Goal: Task Accomplishment & Management: Use online tool/utility

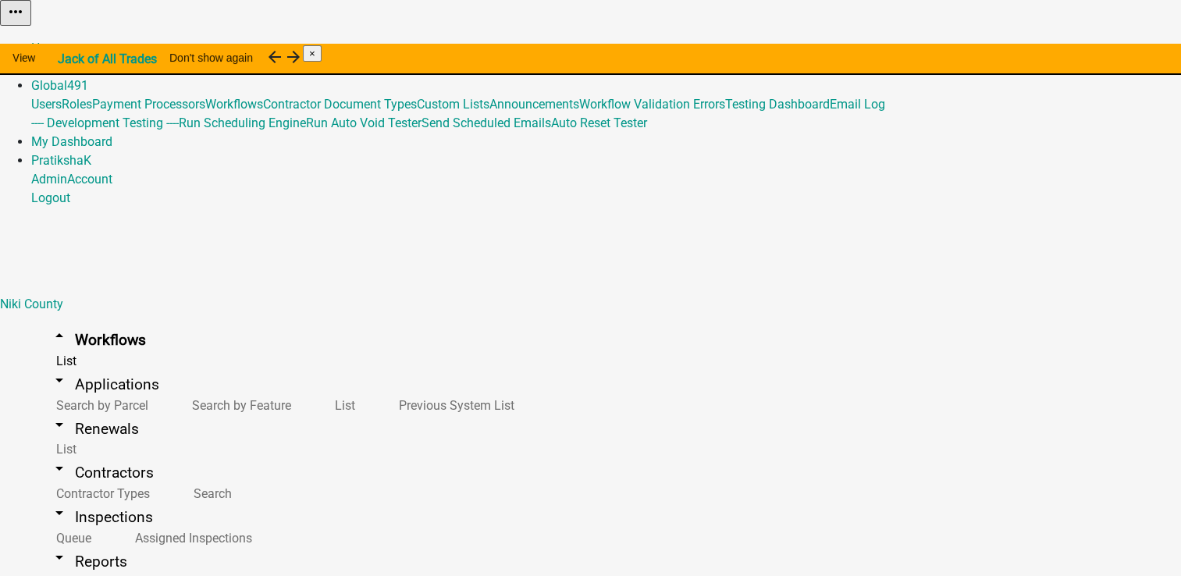
scroll to position [6165, 0]
drag, startPoint x: 383, startPoint y: 167, endPoint x: 354, endPoint y: 169, distance: 29.0
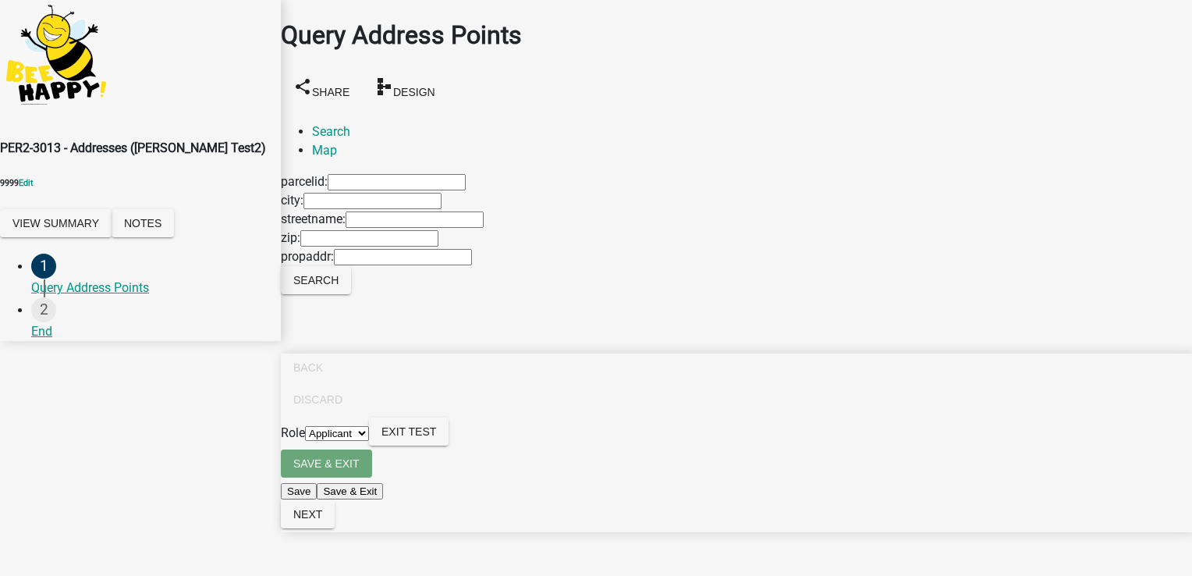
click at [369, 441] on select "Applicant NikiAdmin" at bounding box center [337, 433] width 64 height 15
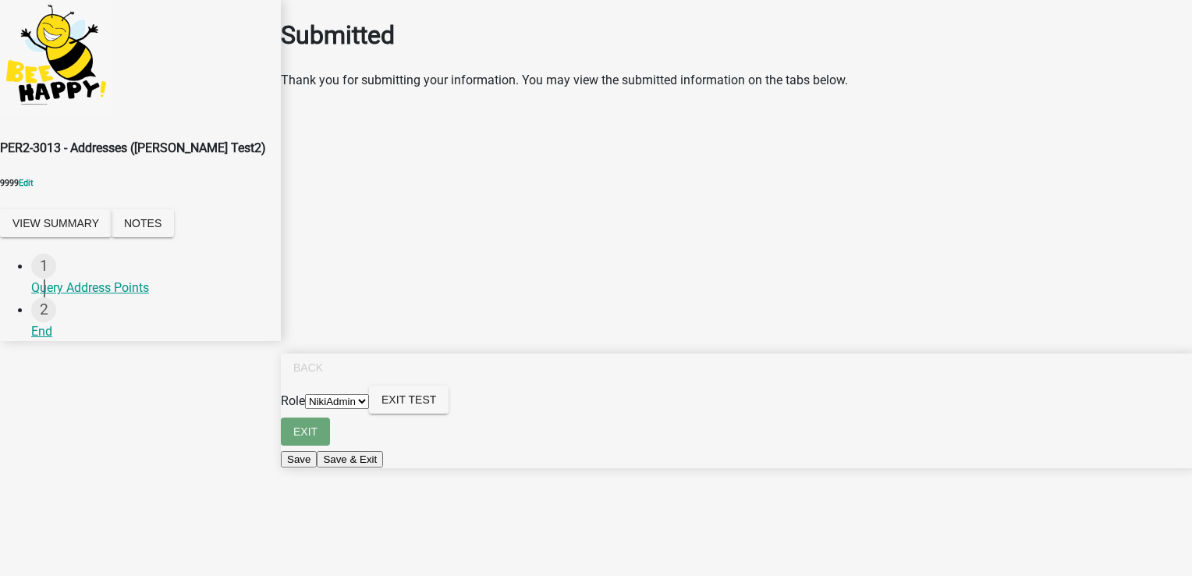
click at [369, 409] on select "Applicant NikiAdmin" at bounding box center [337, 401] width 64 height 15
select select "46f061d0-ca05-4526-87ad-bae6256f3e47"
click at [369, 409] on select "Applicant NikiAdmin" at bounding box center [337, 401] width 64 height 15
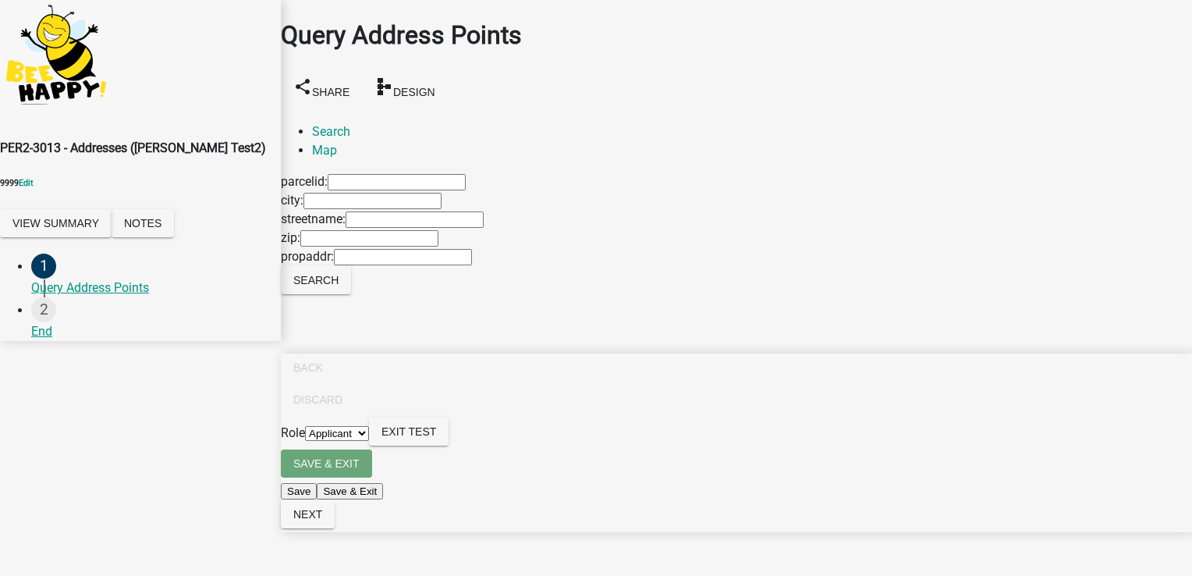
scroll to position [20, 0]
click at [322, 521] on span "Next" at bounding box center [307, 514] width 29 height 12
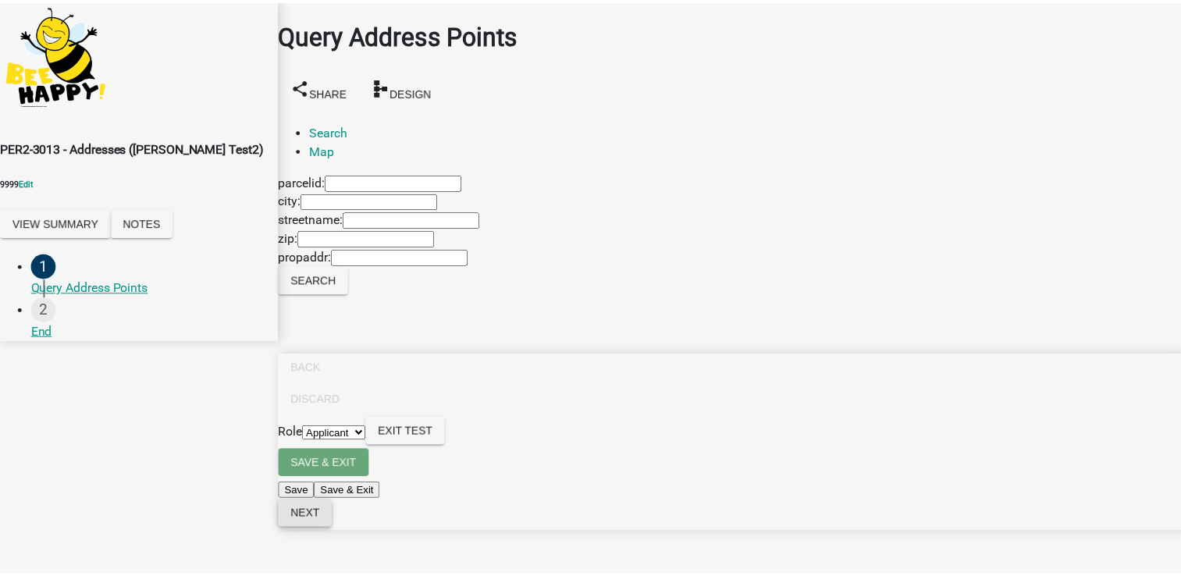
scroll to position [0, 0]
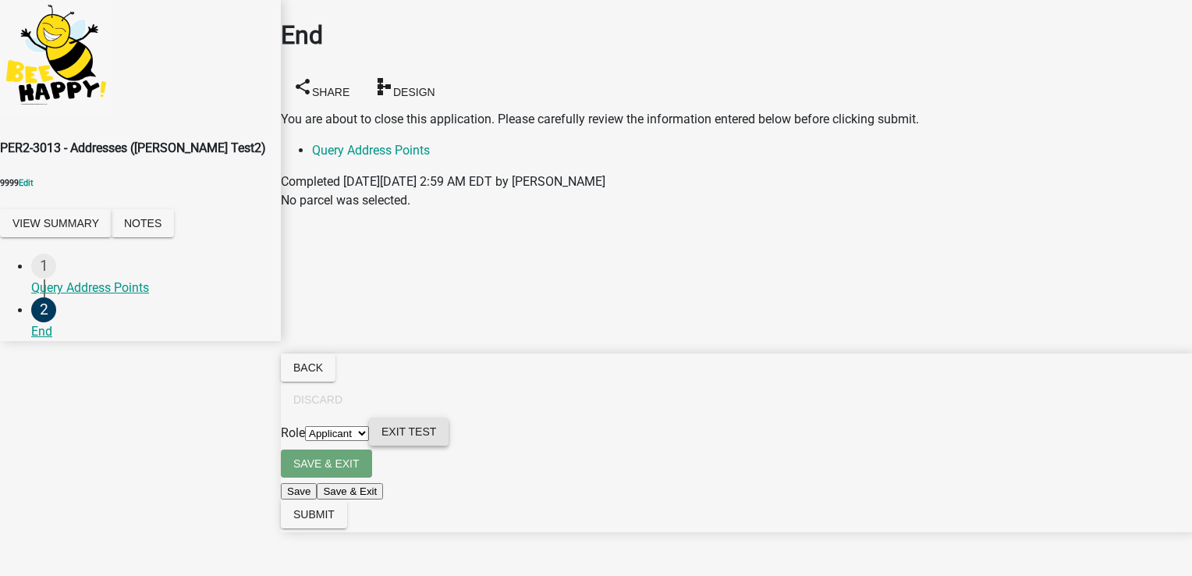
click at [436, 438] on span "Exit Test" at bounding box center [409, 431] width 55 height 12
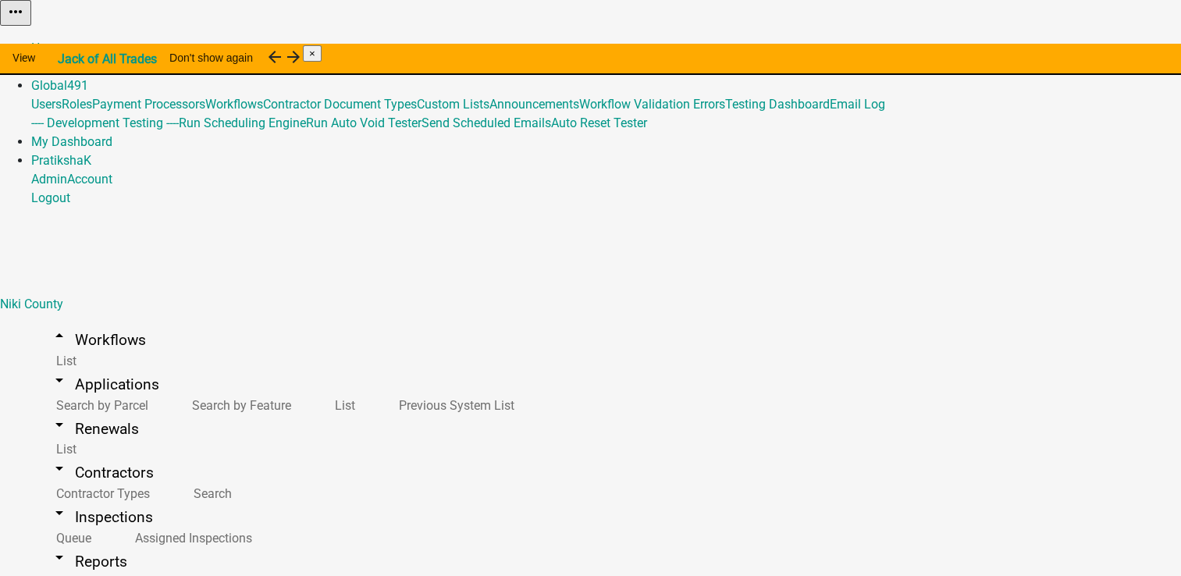
scroll to position [78, 0]
drag, startPoint x: 475, startPoint y: 489, endPoint x: 215, endPoint y: 481, distance: 260.0
drag, startPoint x: 215, startPoint y: 481, endPoint x: 219, endPoint y: 495, distance: 13.6
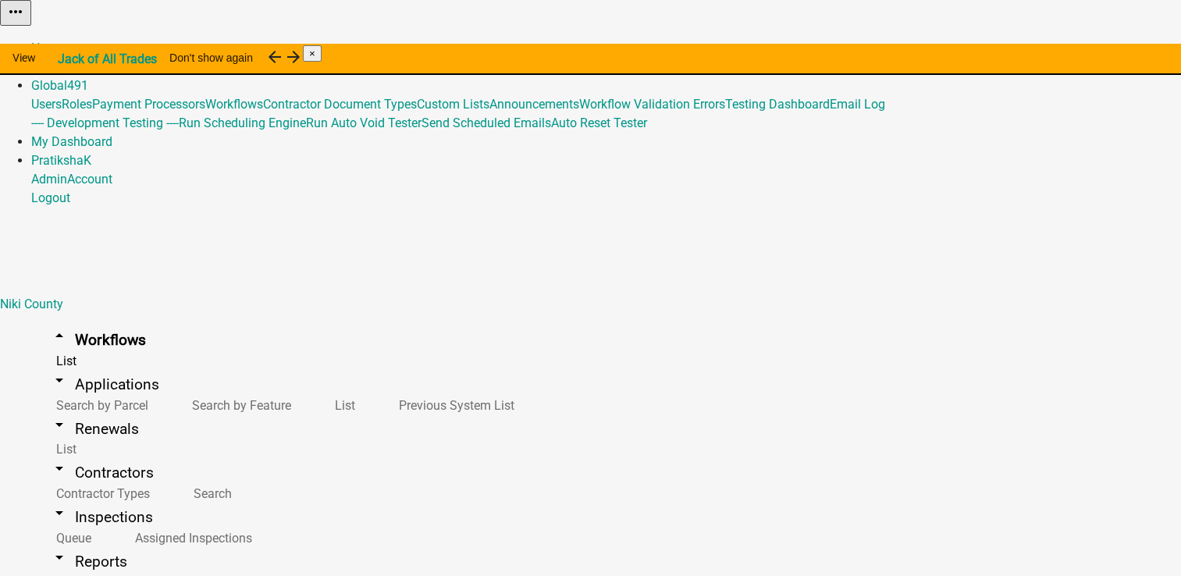
drag, startPoint x: 475, startPoint y: 498, endPoint x: 224, endPoint y: 501, distance: 251.3
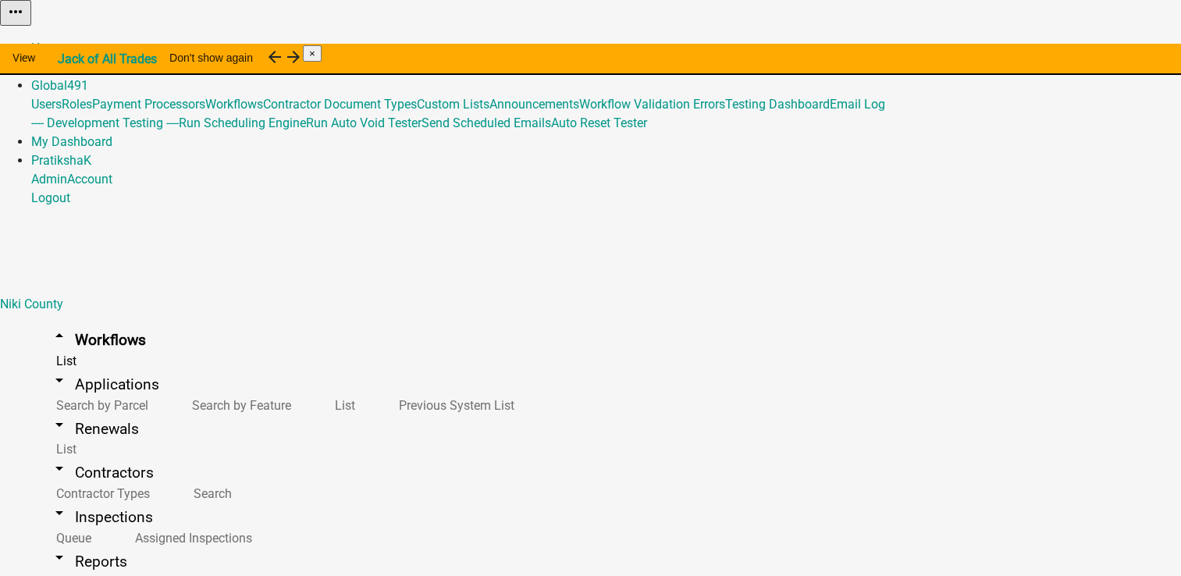
copy link "4093 - Discard not available after payment"
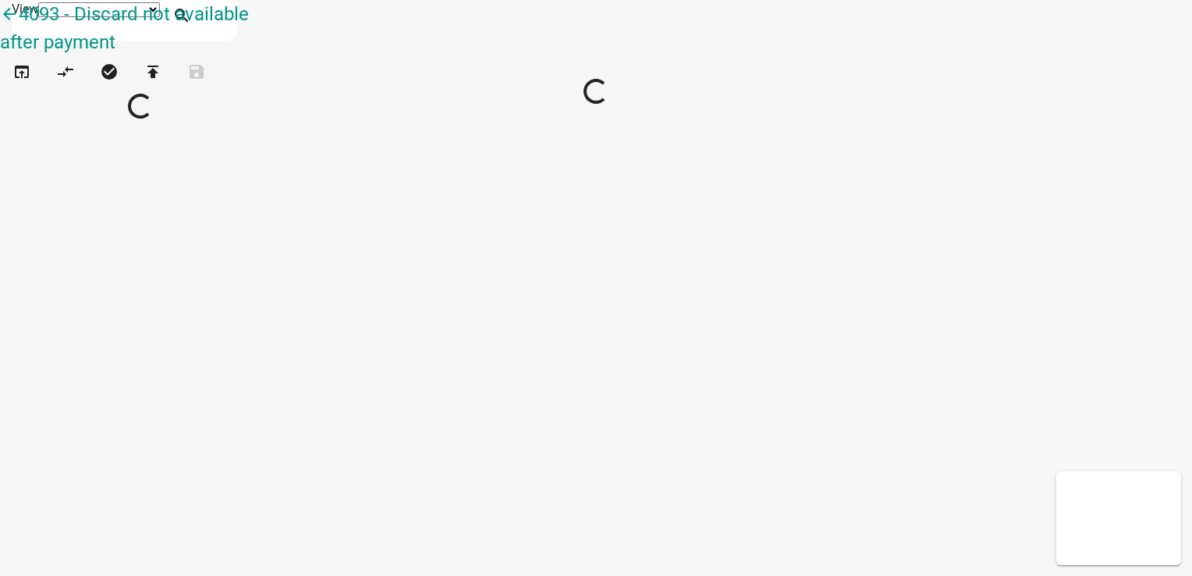
select select "1"
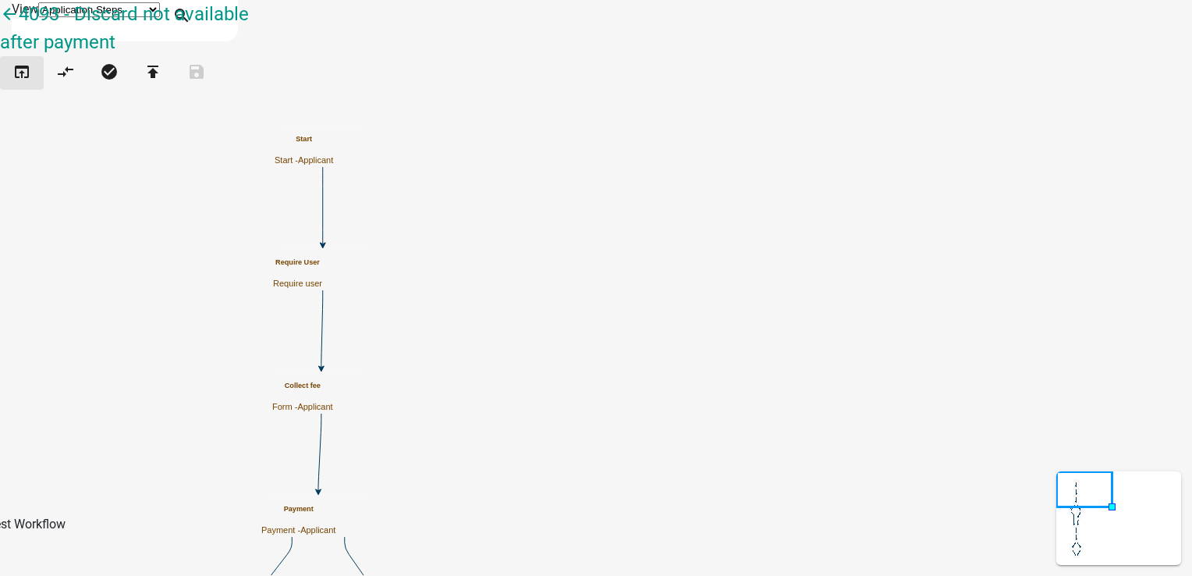
click at [28, 84] on icon "open_in_browser" at bounding box center [21, 73] width 19 height 22
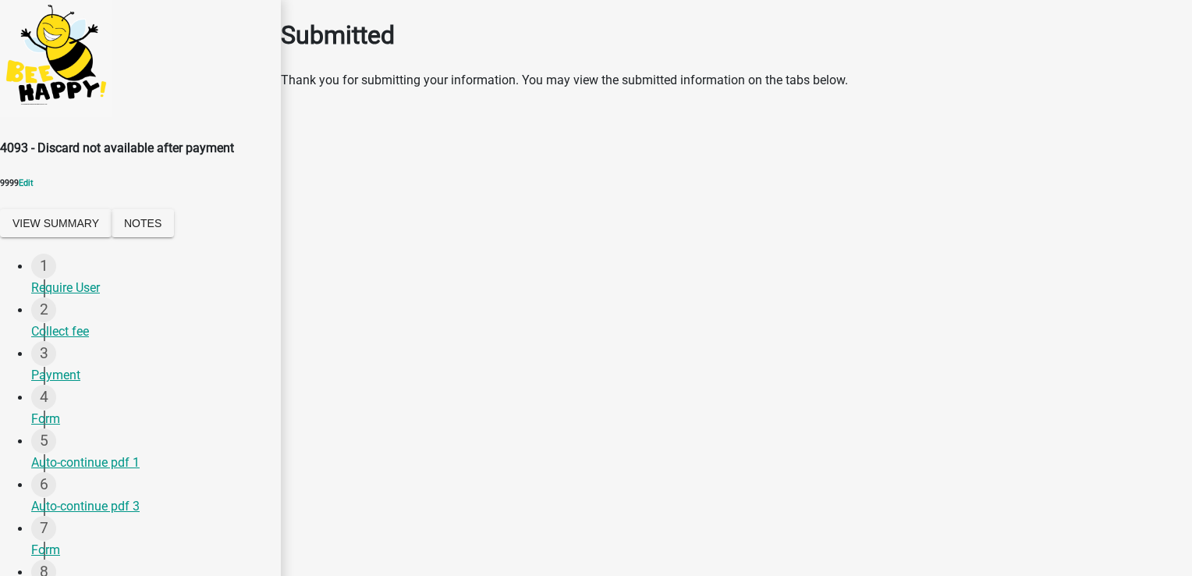
select select "46f061d0-ca05-4526-87ad-bae6256f3e47"
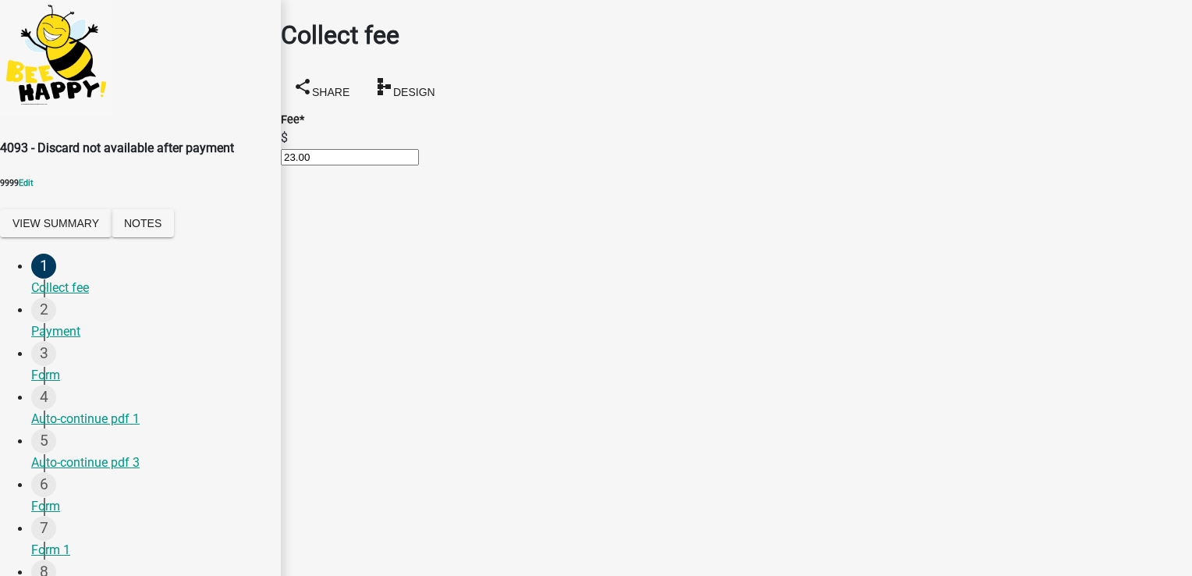
click at [1053, 364] on main "Collect fee share Share schema Design Fee * $ 23.00" at bounding box center [736, 264] width 911 height 529
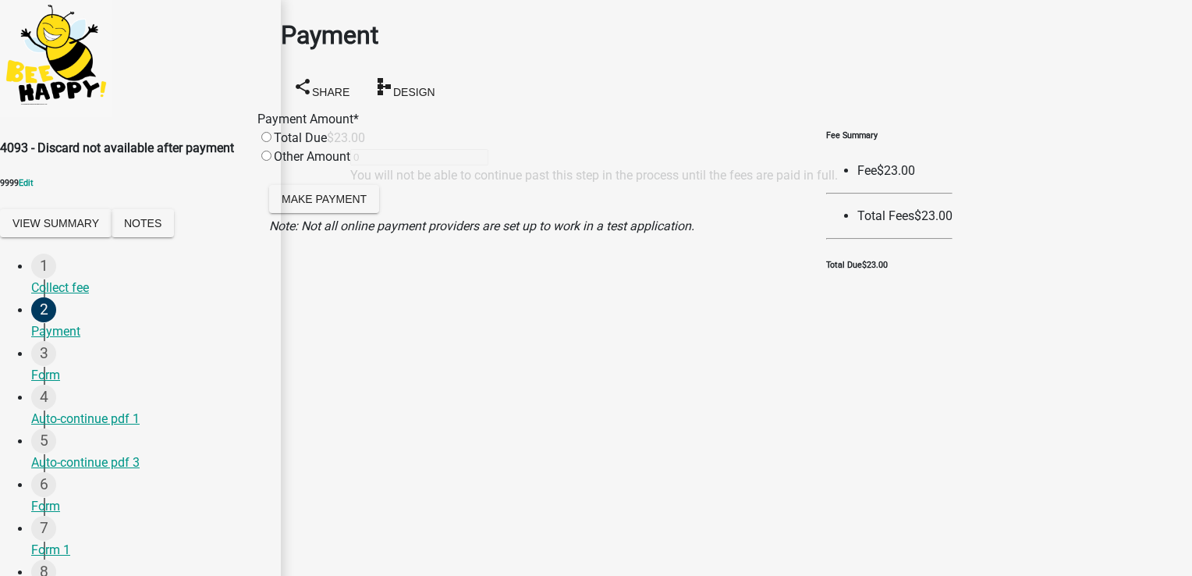
click at [327, 144] on div "Total Due" at bounding box center [292, 138] width 69 height 19
click at [272, 141] on input "radio" at bounding box center [266, 137] width 10 height 10
radio input "true"
type input "23"
click at [367, 204] on span "Make Payment" at bounding box center [324, 198] width 85 height 12
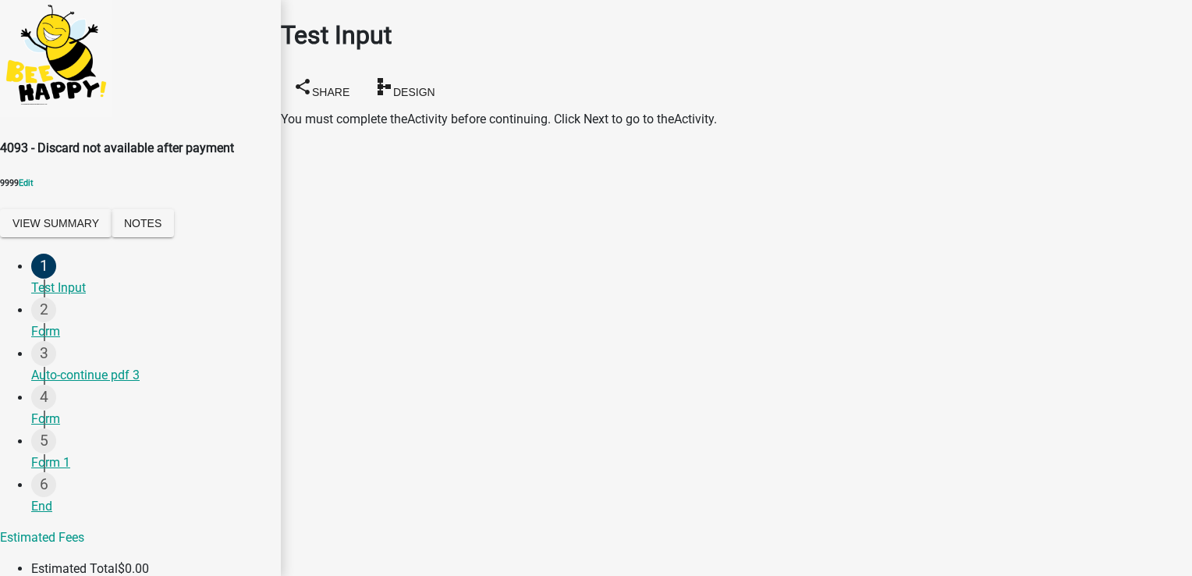
click at [94, 297] on div "Test Input" at bounding box center [149, 288] width 237 height 19
click at [57, 339] on div "Form" at bounding box center [149, 331] width 237 height 19
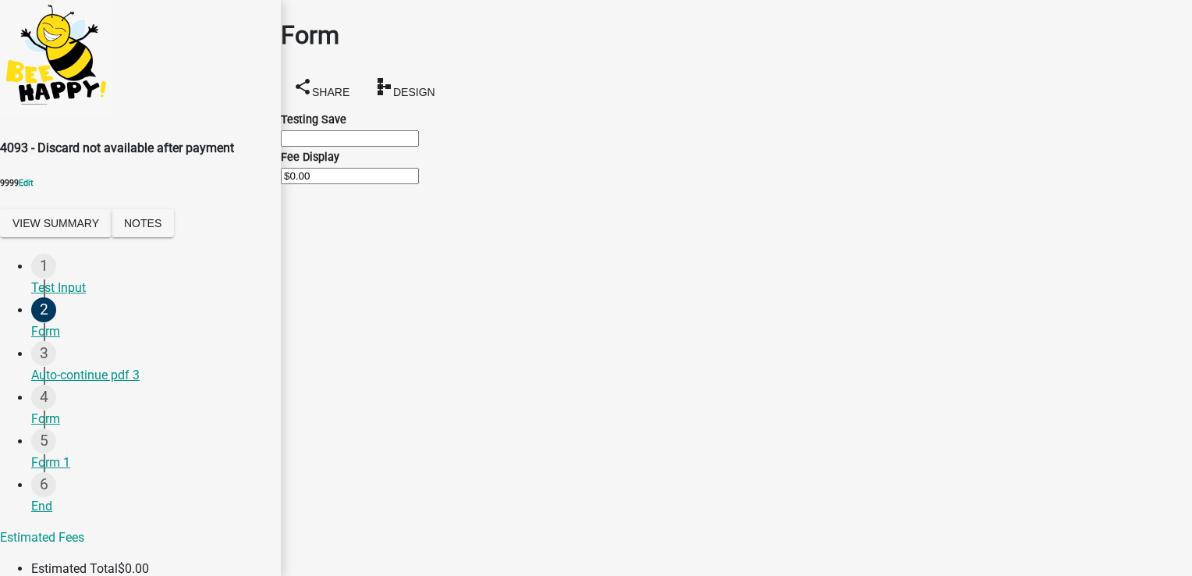
click at [419, 144] on input "Testing Save" at bounding box center [350, 138] width 138 height 16
type input "test"
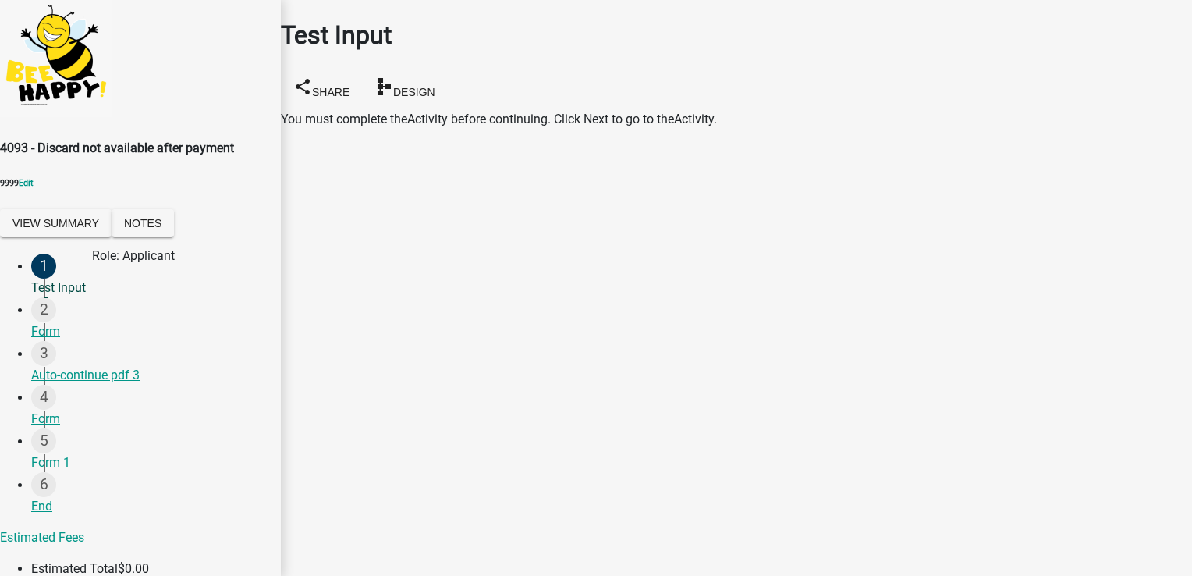
click at [54, 292] on div "Test Input" at bounding box center [149, 288] width 237 height 19
click at [62, 428] on div "Form" at bounding box center [149, 419] width 237 height 19
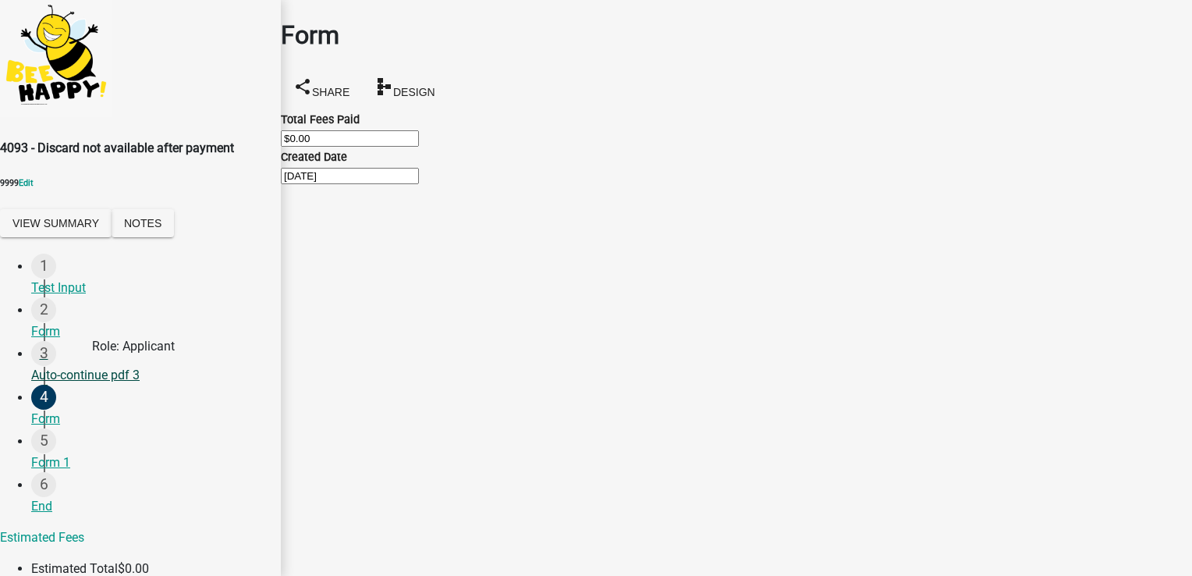
click at [69, 381] on div "Auto-continue pdf 3" at bounding box center [149, 375] width 237 height 19
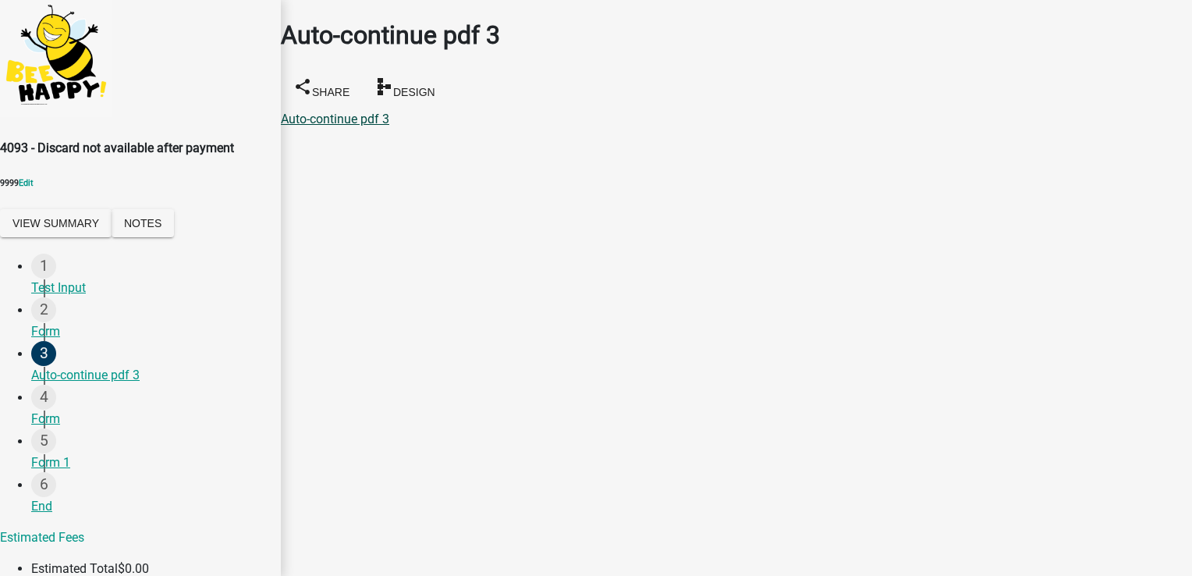
click at [389, 112] on link "Auto-continue pdf 3" at bounding box center [335, 119] width 108 height 15
click at [56, 472] on div "5 Form 1" at bounding box center [149, 450] width 237 height 44
click at [61, 467] on div "Form 1" at bounding box center [149, 462] width 237 height 19
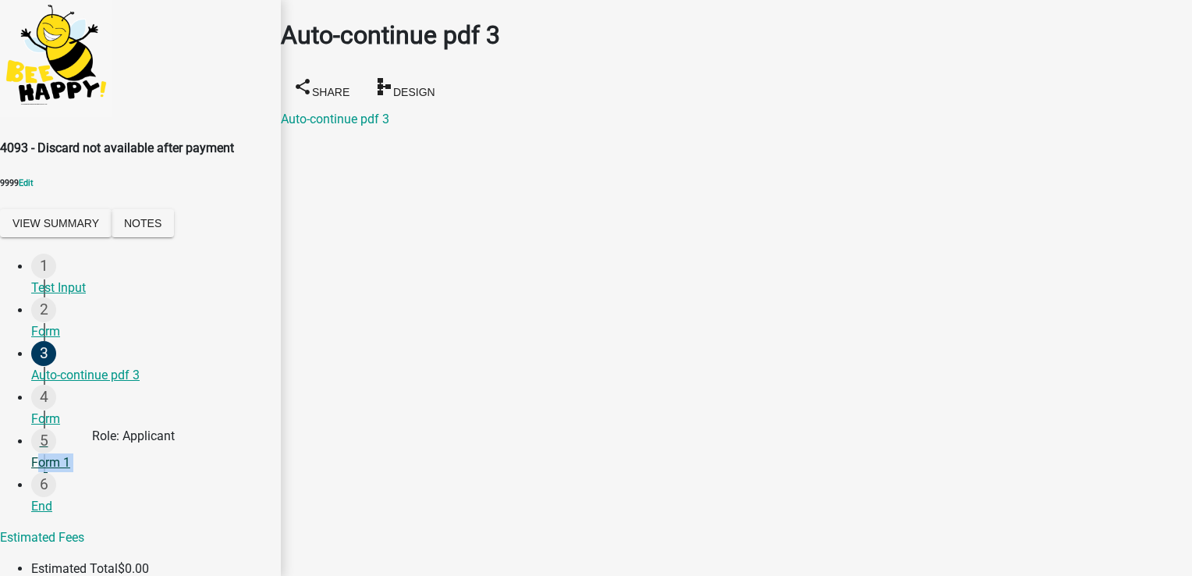
click at [61, 467] on div "Form 1" at bounding box center [149, 462] width 237 height 19
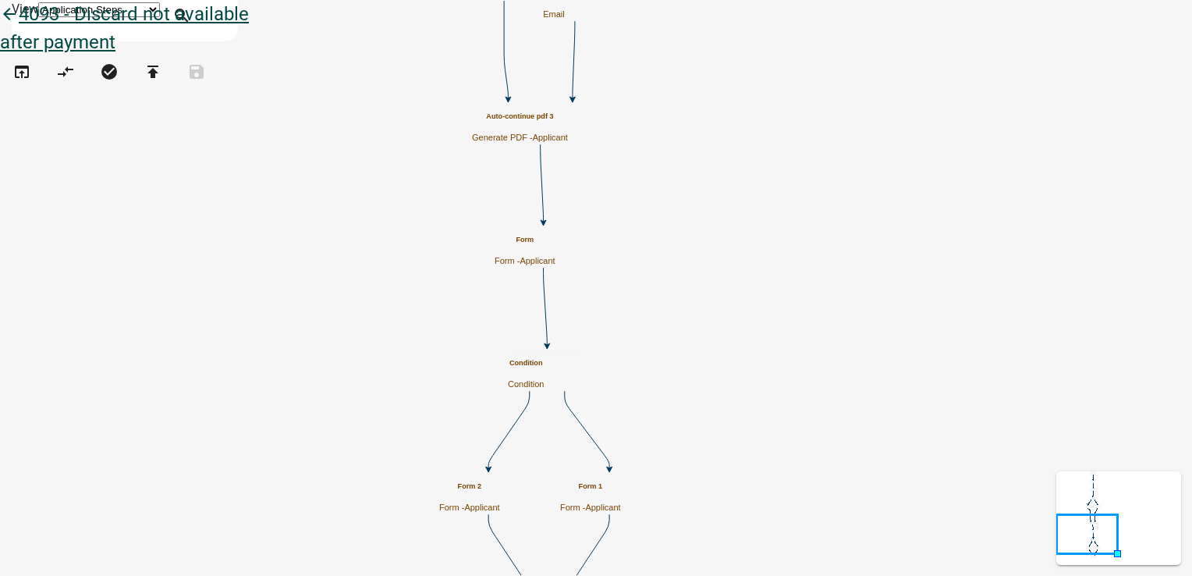
click at [208, 30] on link "arrow_back 4093 - Discard not available after payment" at bounding box center [124, 28] width 249 height 50
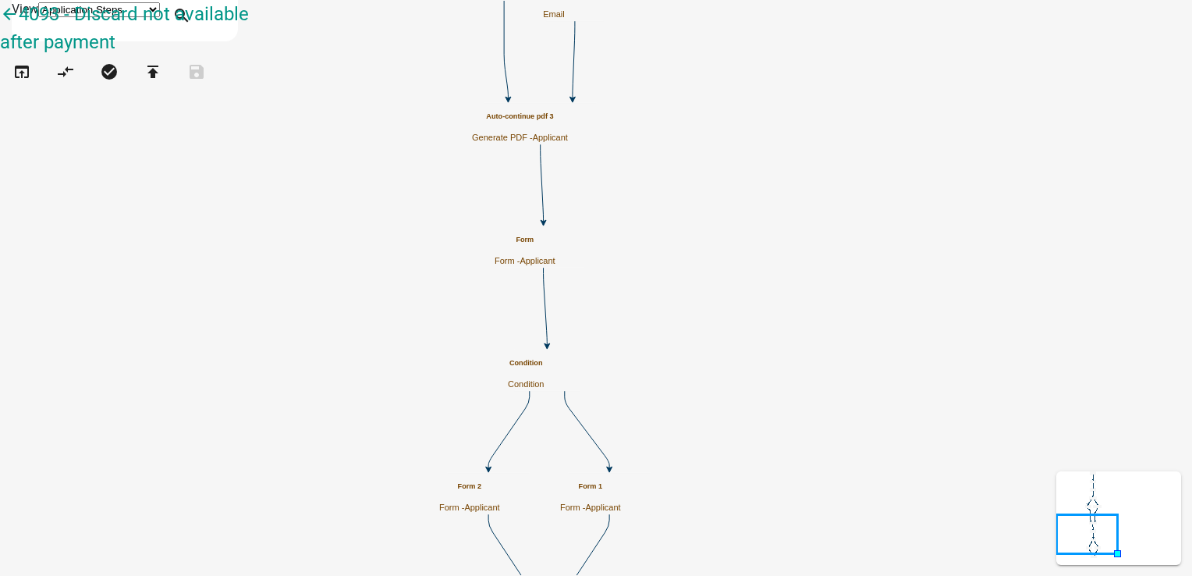
drag, startPoint x: 55, startPoint y: 27, endPoint x: 241, endPoint y: 2, distance: 188.3
click at [212, 36] on link "arrow_back 4093 - Discard not available after payment" at bounding box center [124, 28] width 249 height 50
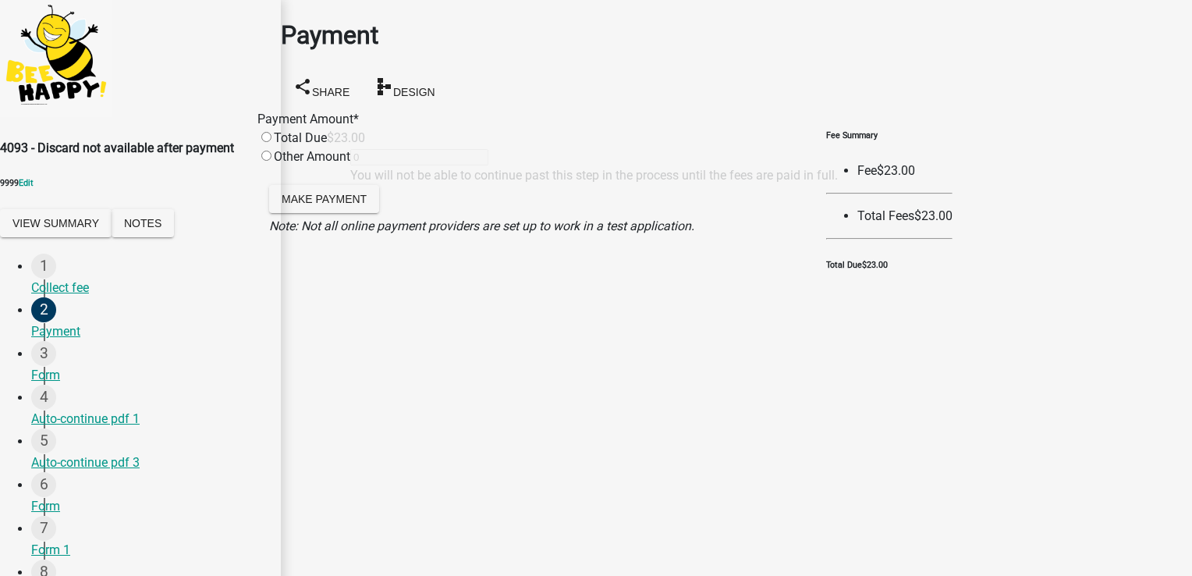
drag, startPoint x: 1027, startPoint y: 520, endPoint x: 988, endPoint y: 464, distance: 68.4
click at [988, 464] on body "Internet Explorer does NOT work with GeoPermits. Get a new browser for more sec…" at bounding box center [596, 288] width 1192 height 576
drag, startPoint x: 988, startPoint y: 464, endPoint x: 993, endPoint y: 537, distance: 73.5
click at [329, 159] on div "Other Amount" at bounding box center [304, 165] width 93 height 37
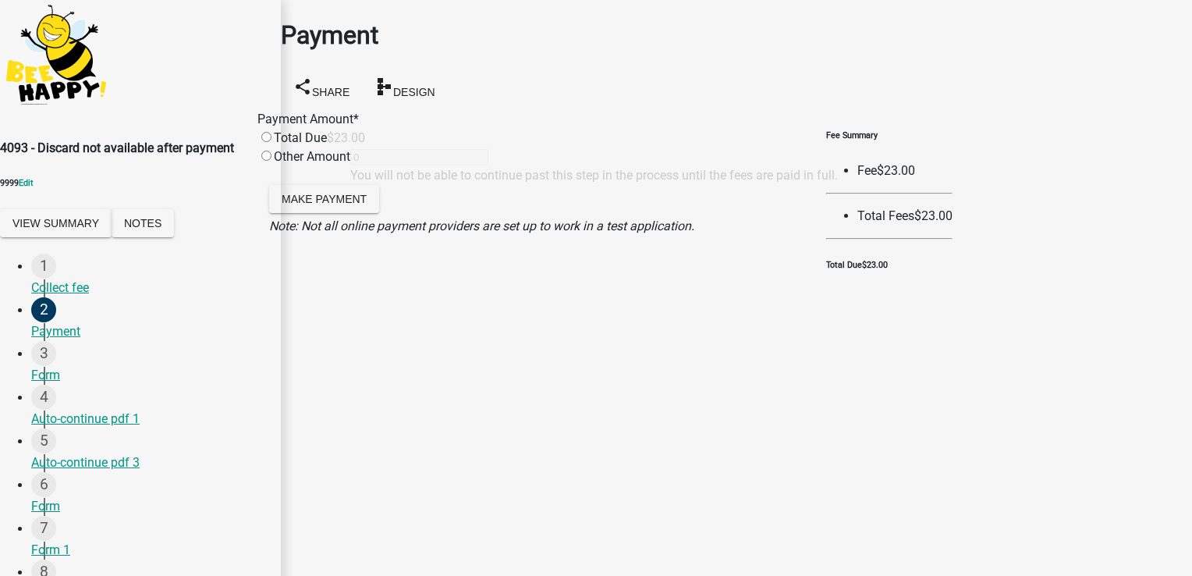
click at [272, 161] on input "radio" at bounding box center [266, 156] width 10 height 10
radio input "true"
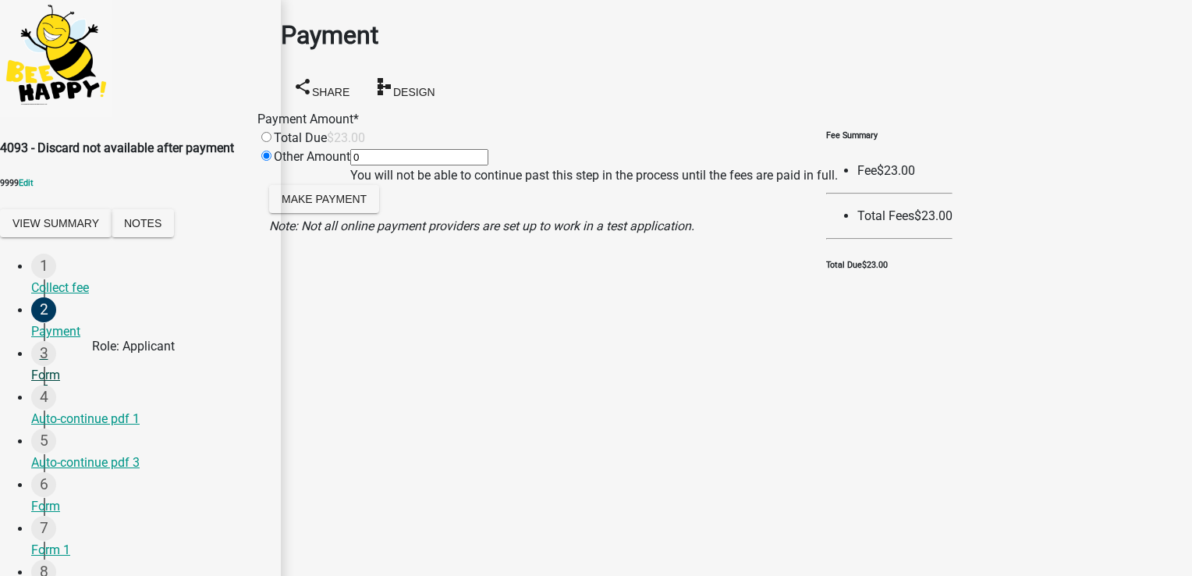
click at [41, 385] on div "3 Form" at bounding box center [149, 363] width 237 height 44
click at [69, 385] on div "Form" at bounding box center [149, 375] width 237 height 19
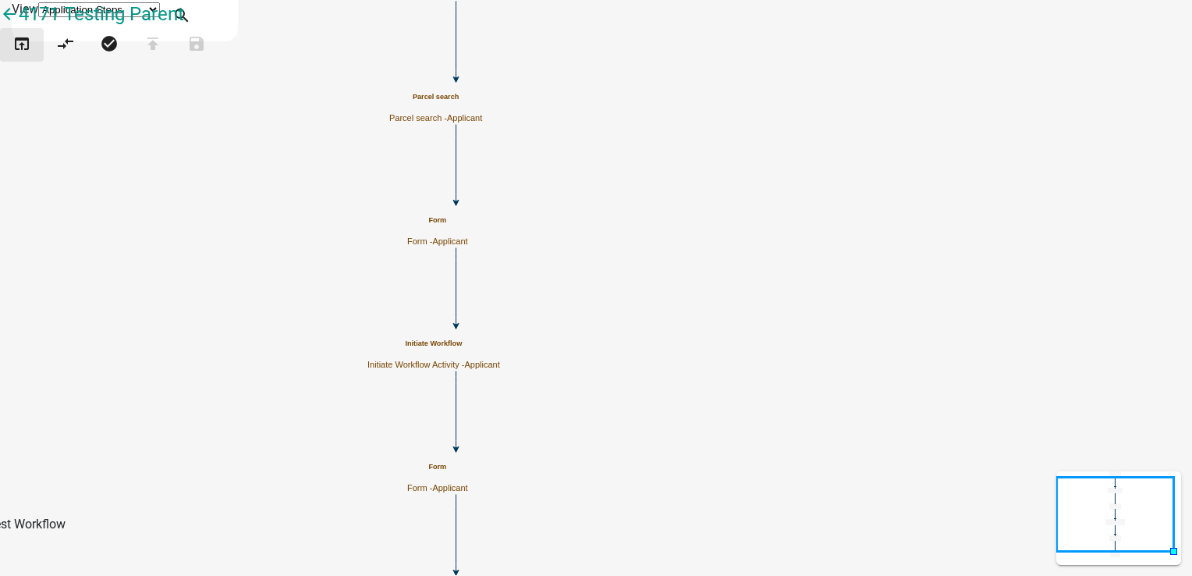
click at [23, 56] on icon "open_in_browser" at bounding box center [21, 45] width 19 height 22
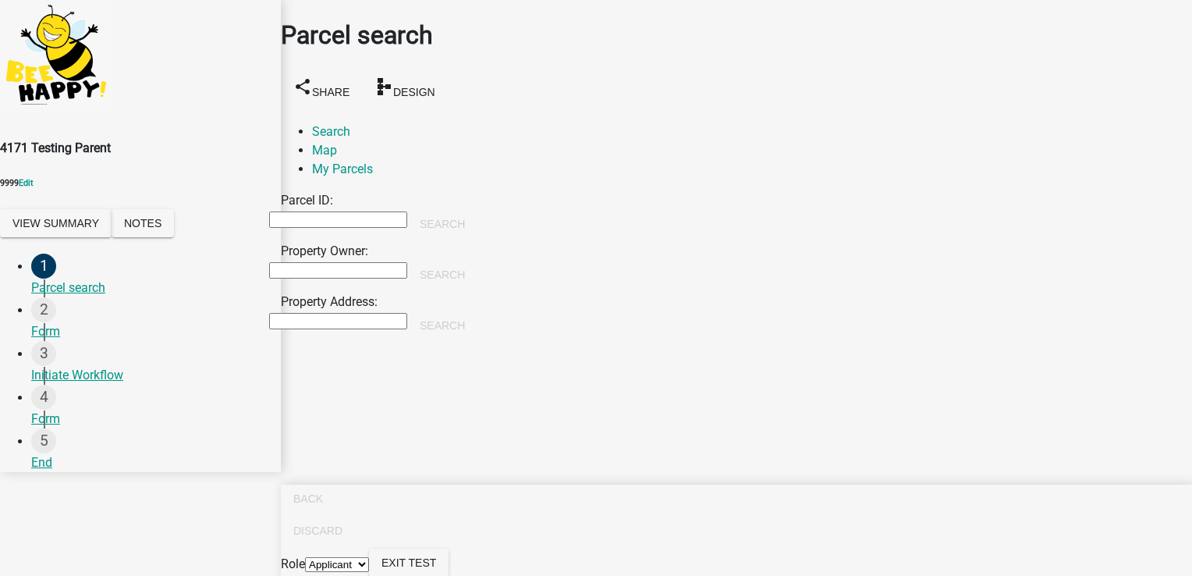
click at [369, 557] on select "Applicant [PERSON_NAME]" at bounding box center [337, 564] width 64 height 15
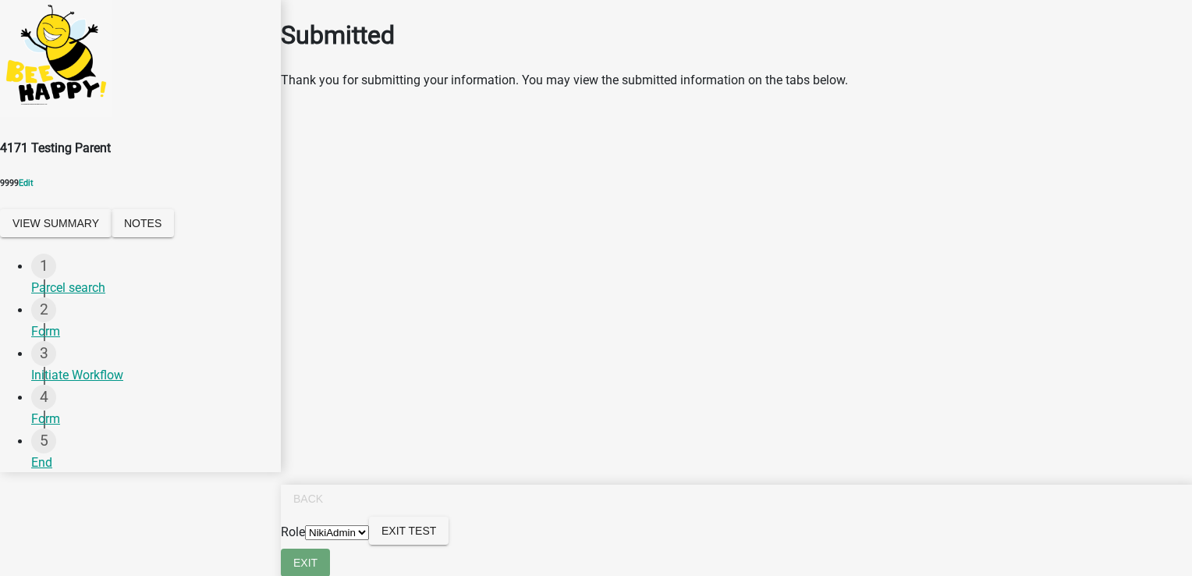
click at [369, 540] on select "Applicant [PERSON_NAME]" at bounding box center [337, 532] width 64 height 15
select select "46f061d0-ca05-4526-87ad-bae6256f3e47"
click at [369, 538] on select "Applicant [PERSON_NAME]" at bounding box center [337, 532] width 64 height 15
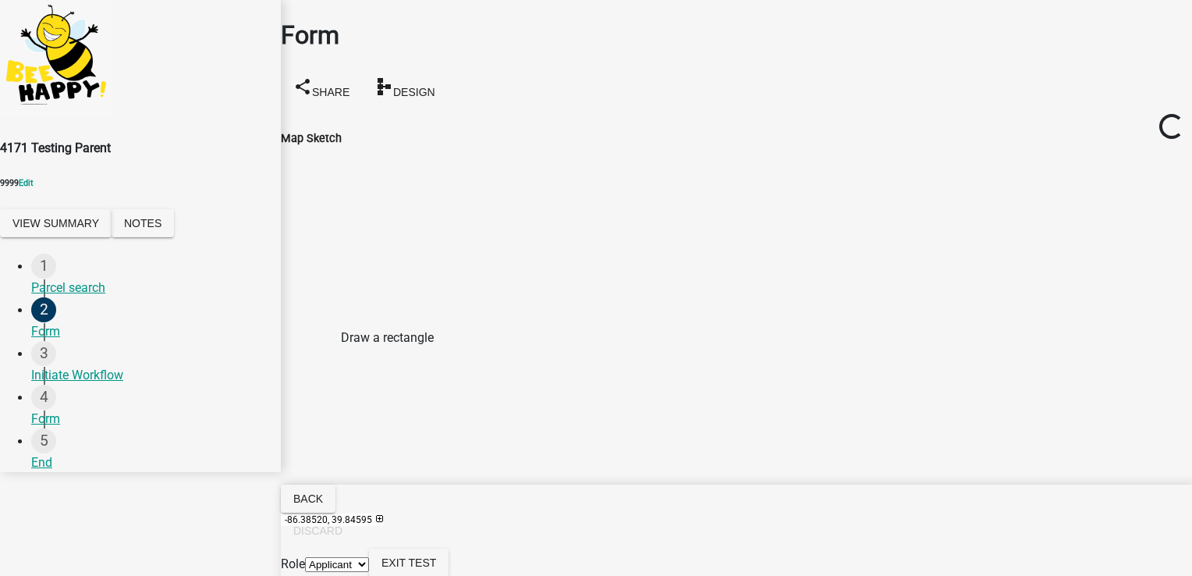
click at [300, 356] on span at bounding box center [293, 362] width 12 height 12
click at [269, 319] on div at bounding box center [269, 342] width 0 height 390
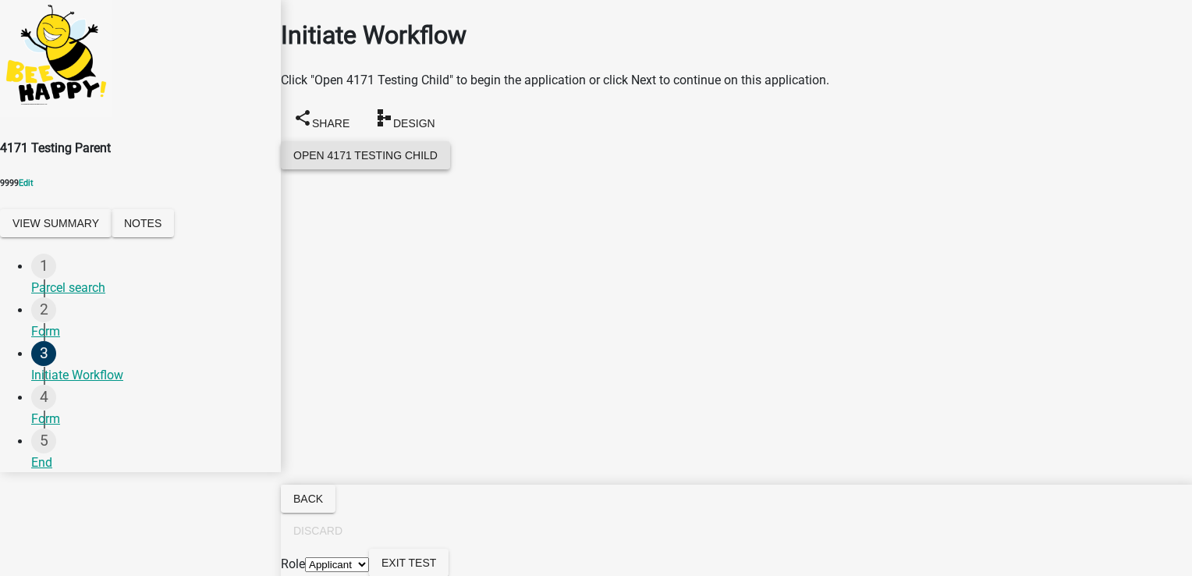
click at [362, 141] on button "Open 4171 Testing Child" at bounding box center [365, 155] width 169 height 28
drag, startPoint x: 200, startPoint y: 161, endPoint x: 81, endPoint y: 148, distance: 119.3
click at [81, 148] on h4 "4171 Testing Parent" at bounding box center [140, 148] width 281 height 19
drag, startPoint x: 81, startPoint y: 148, endPoint x: 92, endPoint y: 167, distance: 21.7
copy h4 "Testing Parent"
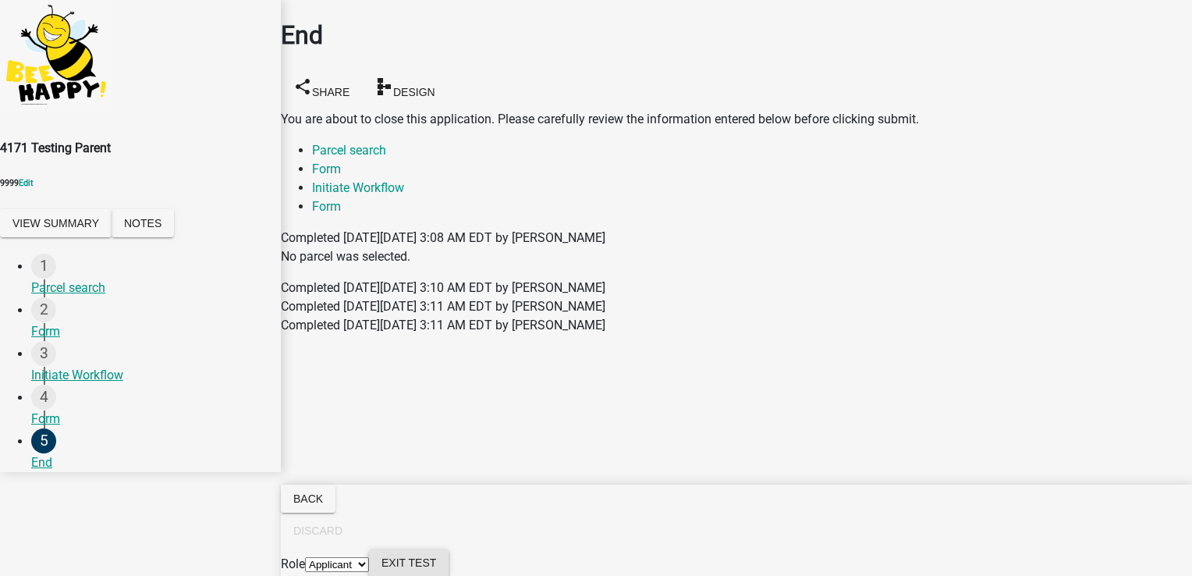
click at [436, 556] on span "Exit Test" at bounding box center [409, 562] width 55 height 12
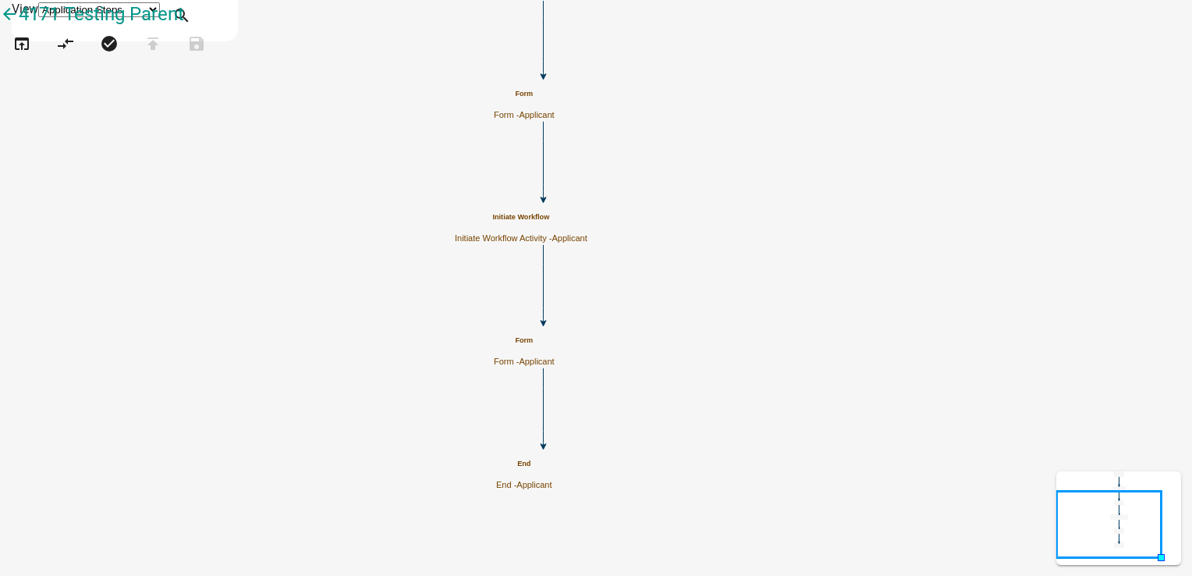
click at [827, 374] on icon "Start Start - Applicant Parcel search Parcel search - Applicant Form Form - App…" at bounding box center [596, 288] width 1191 height 574
click at [555, 345] on h5 "Form" at bounding box center [524, 340] width 61 height 9
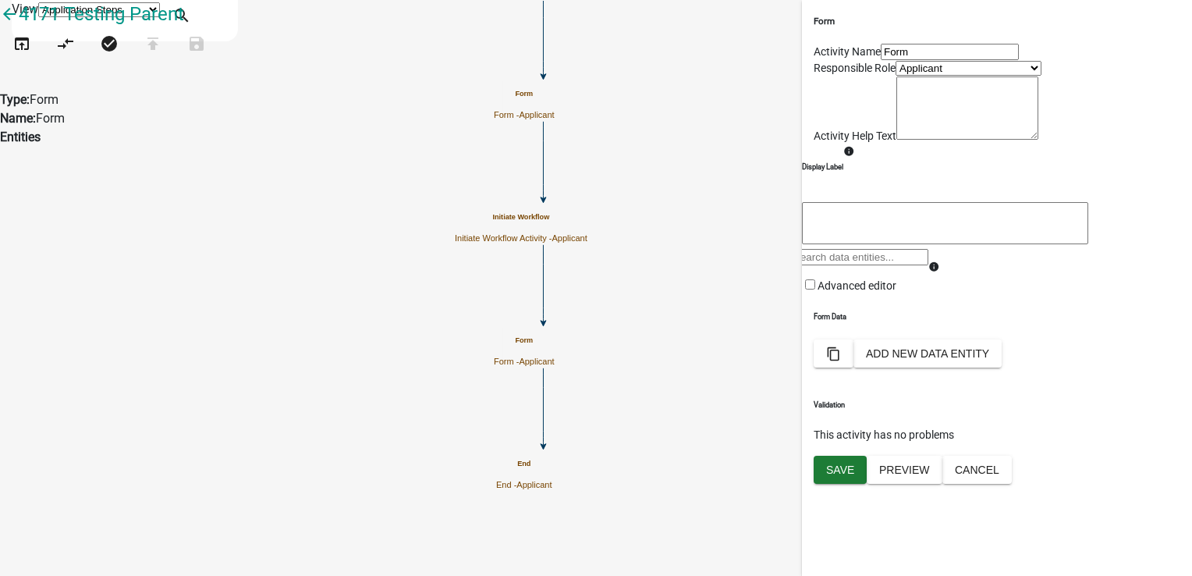
scroll to position [46, 0]
click at [837, 476] on span "Save" at bounding box center [840, 470] width 28 height 12
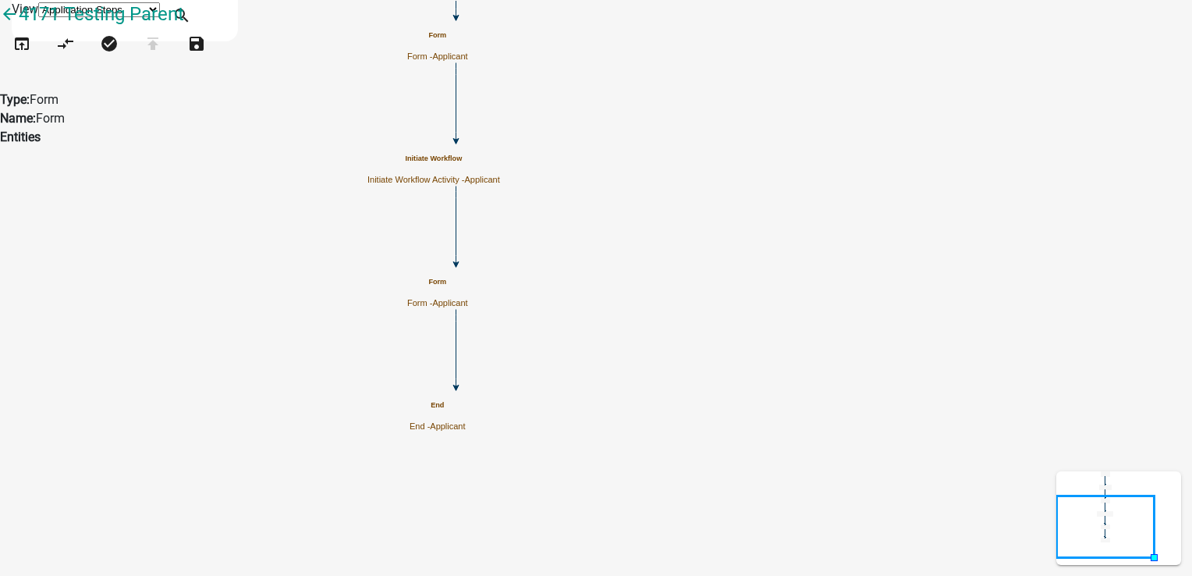
scroll to position [0, 0]
click at [624, 245] on icon "Start Start - Applicant Parcel search Parcel search - Applicant Form Form - App…" at bounding box center [596, 288] width 1191 height 574
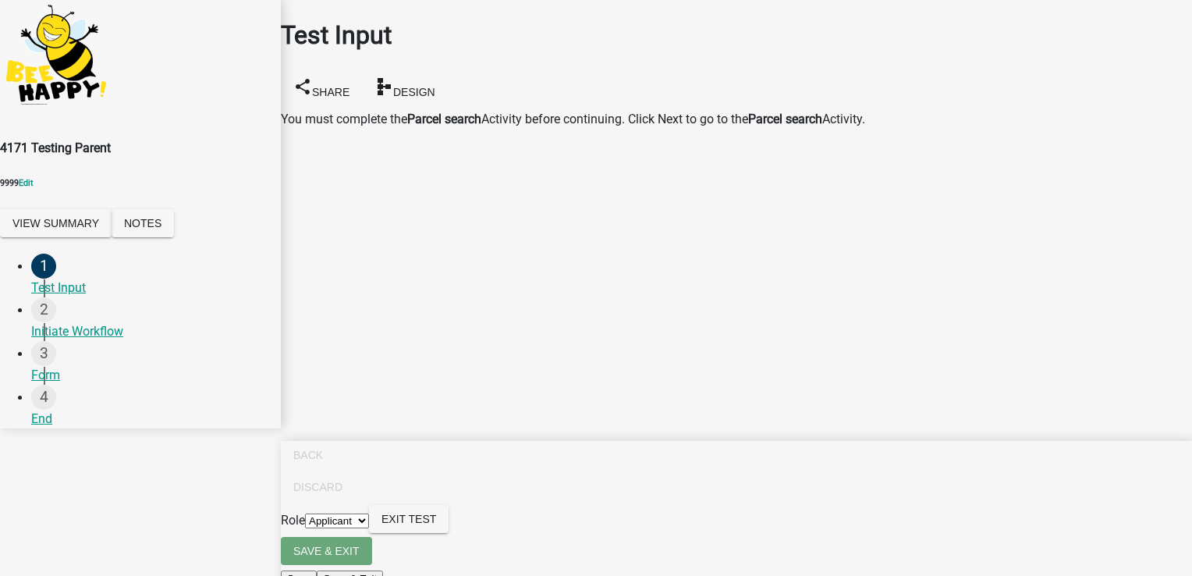
click at [1129, 532] on nav "Back Discard Role Applicant NikiAdmin Exit Test Save & Exit Save Save & Exit Ne…" at bounding box center [736, 530] width 911 height 179
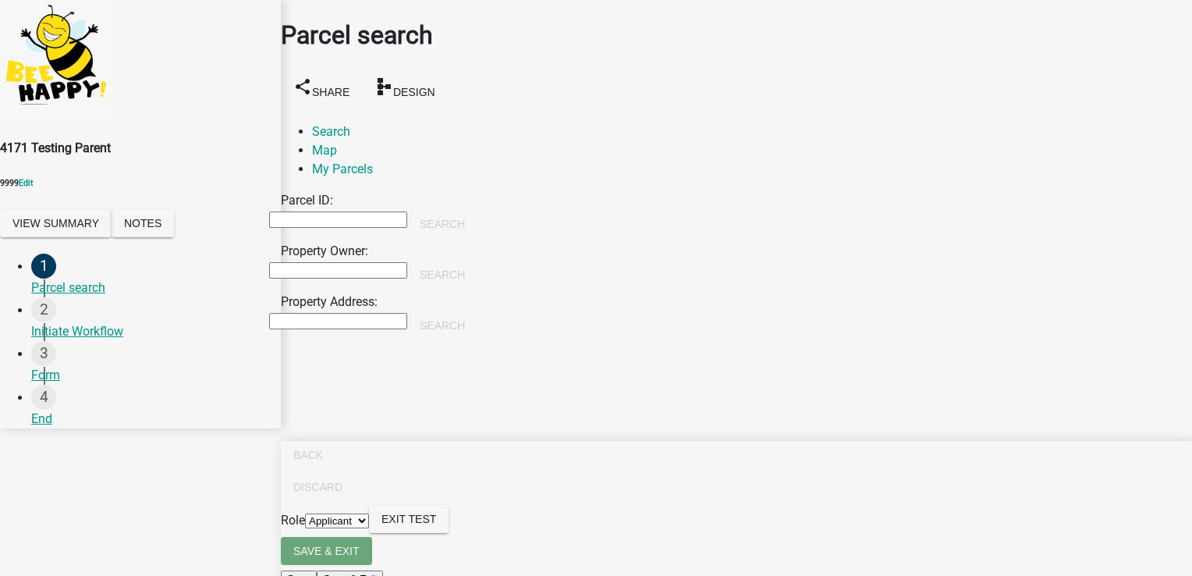
click at [407, 211] on input "Parcel ID:" at bounding box center [338, 219] width 138 height 16
type input "123"
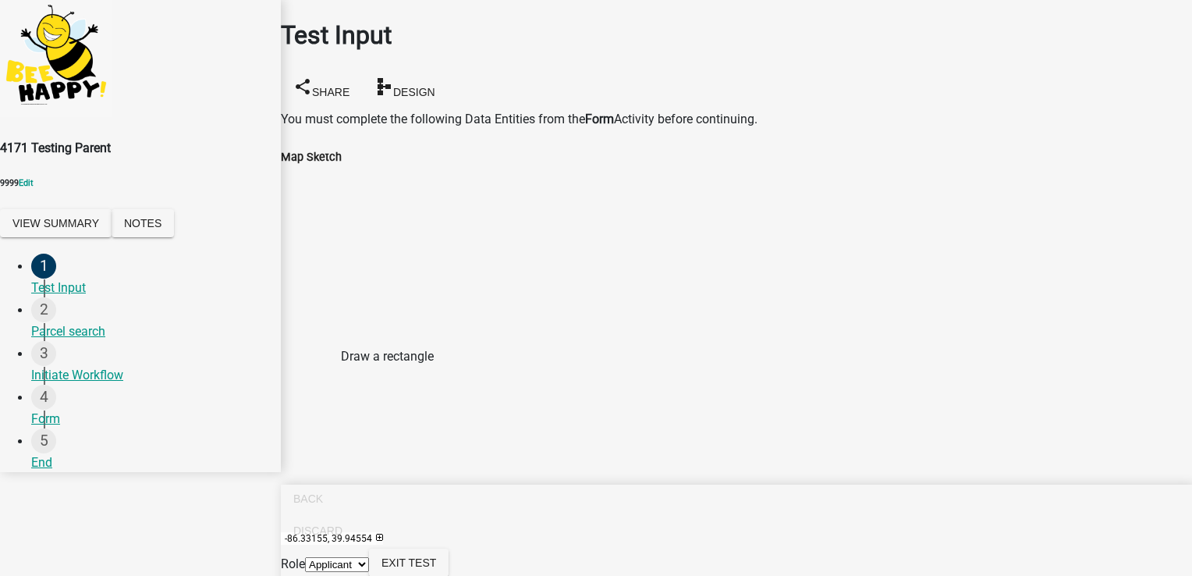
click at [300, 375] on span at bounding box center [293, 381] width 12 height 12
click at [269, 317] on div at bounding box center [269, 361] width 0 height 390
click at [269, 544] on div "Powered by [PERSON_NAME]" at bounding box center [269, 550] width 0 height 12
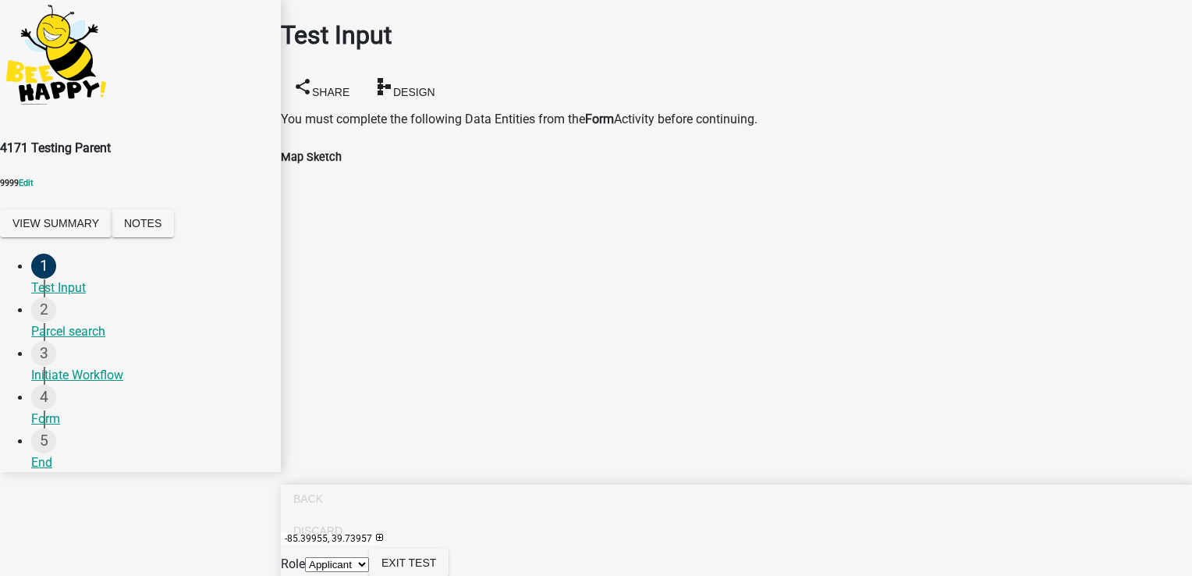
scroll to position [0, 0]
click at [269, 306] on div at bounding box center [269, 361] width 0 height 390
click at [300, 375] on span at bounding box center [293, 381] width 12 height 12
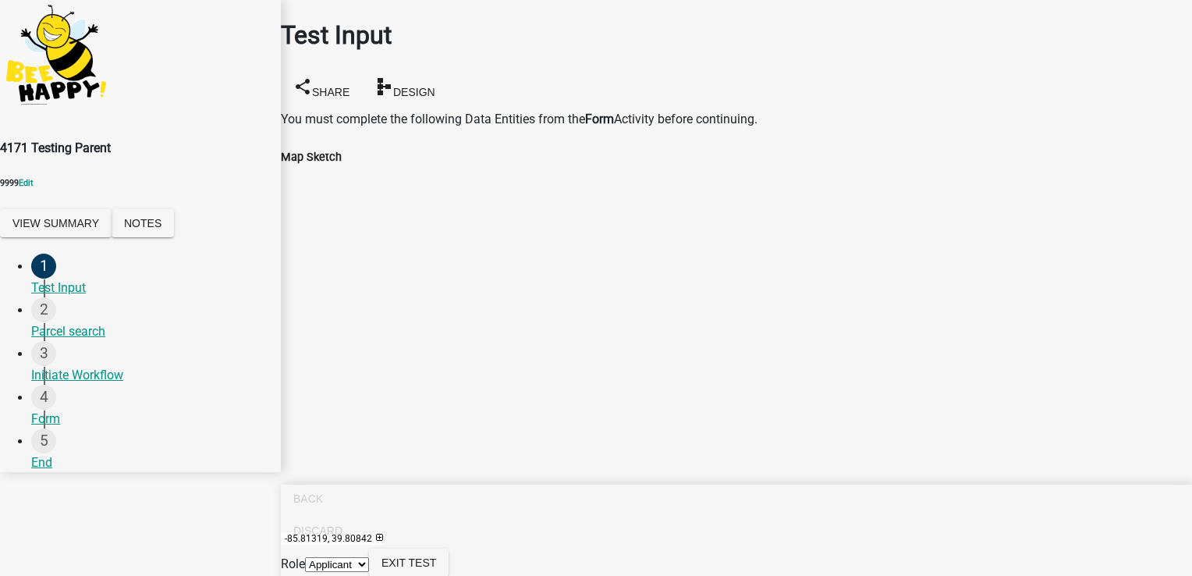
click at [269, 372] on div at bounding box center [269, 361] width 0 height 390
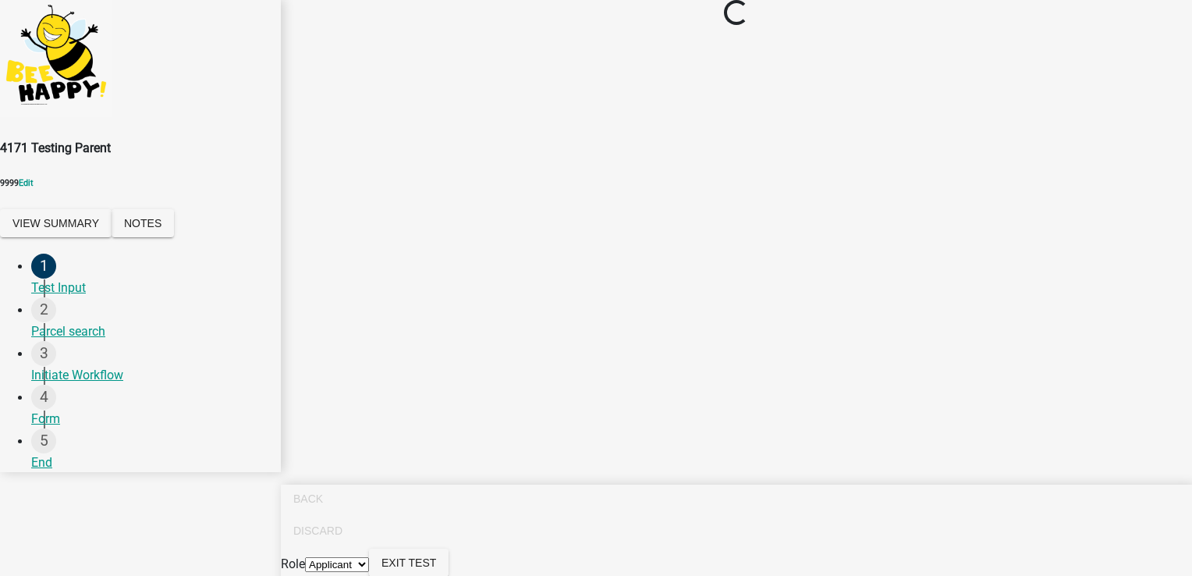
scroll to position [0, 0]
